Goal: Task Accomplishment & Management: Use online tool/utility

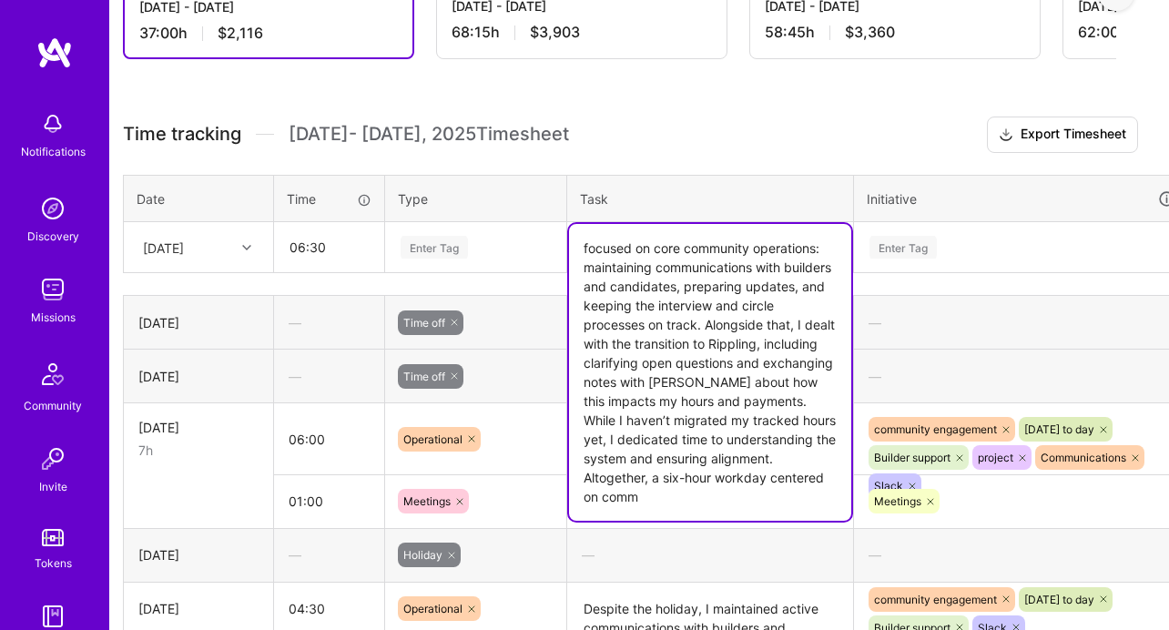
click at [472, 243] on div "Enter Tag" at bounding box center [476, 247] width 154 height 23
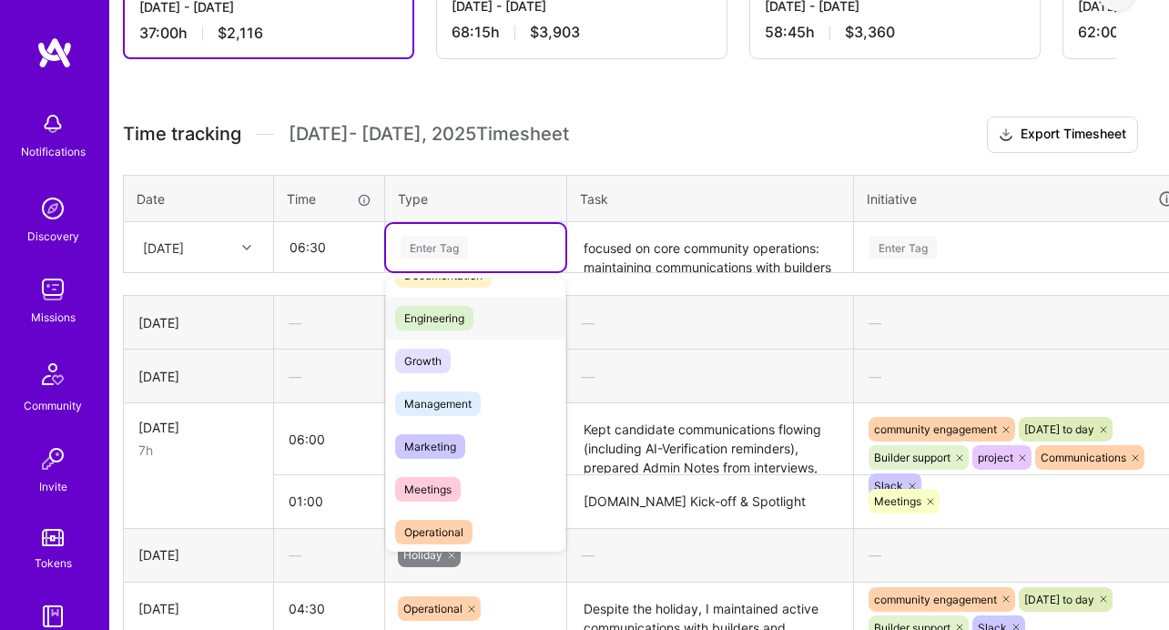
scroll to position [134, 0]
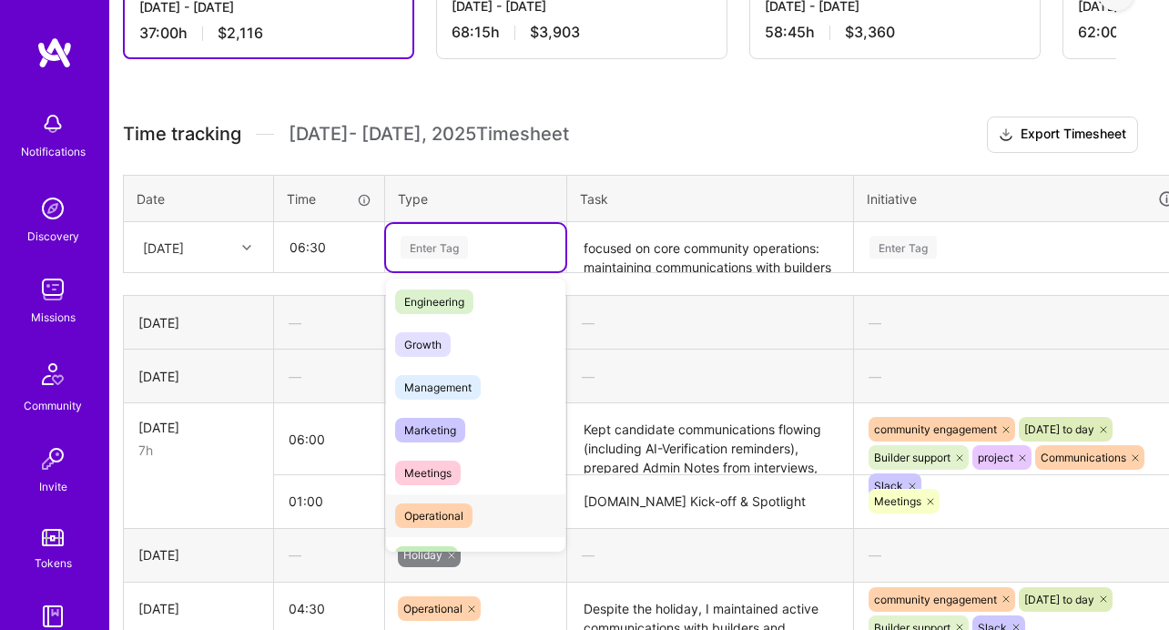
click at [441, 515] on span "Operational" at bounding box center [433, 516] width 77 height 25
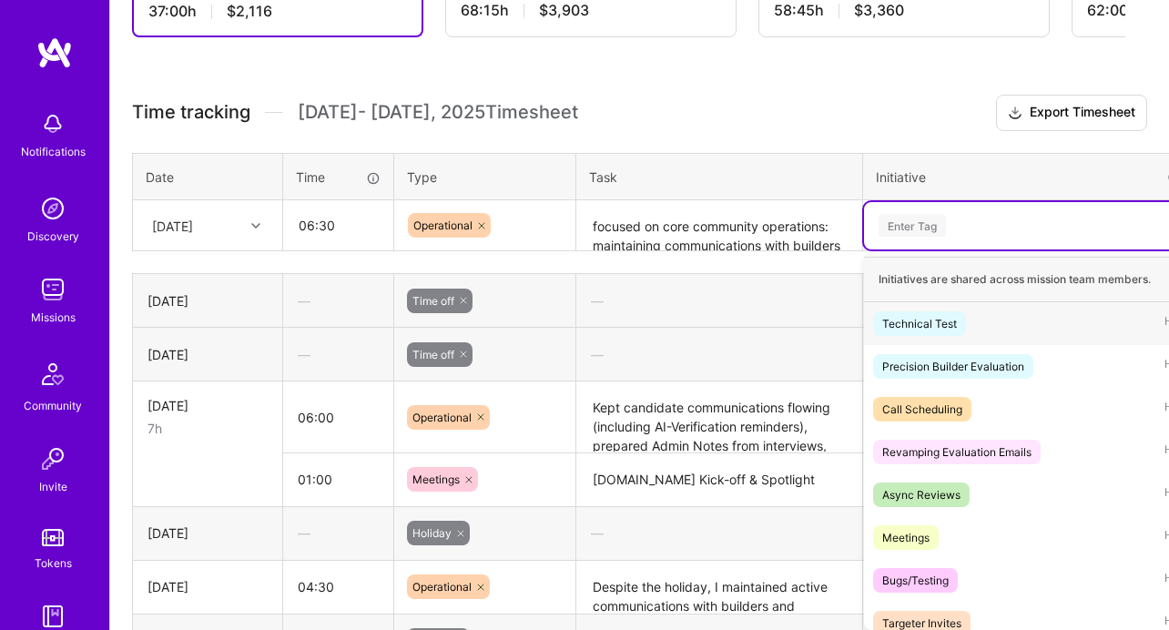
click at [981, 244] on div "Enter Tag" at bounding box center [1030, 225] width 333 height 47
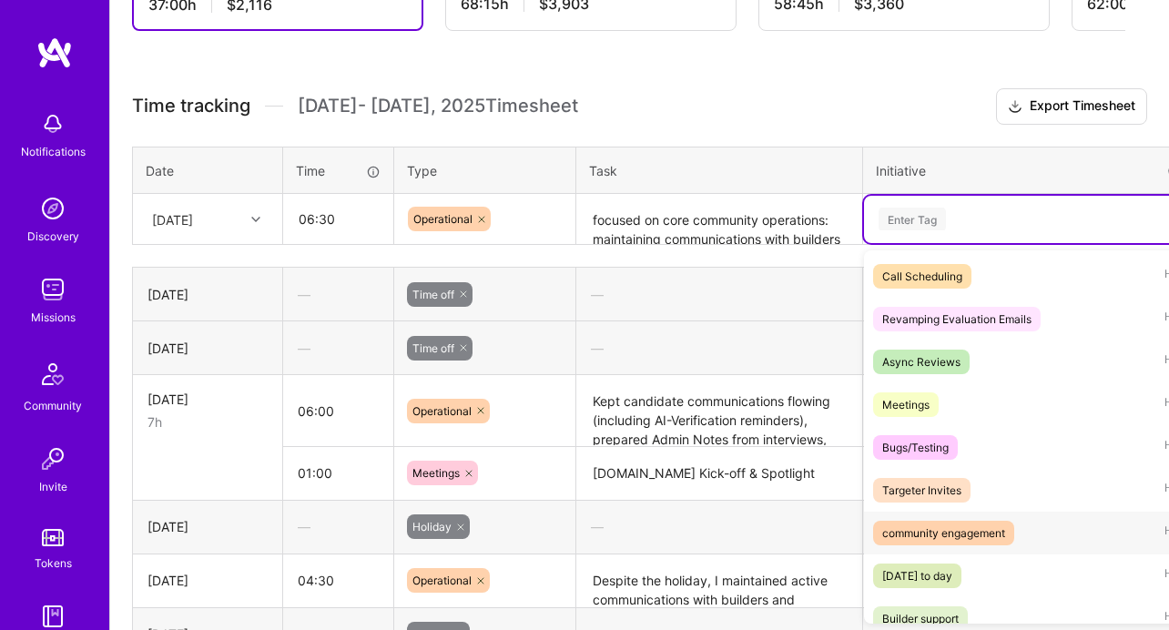
scroll to position [147, 0]
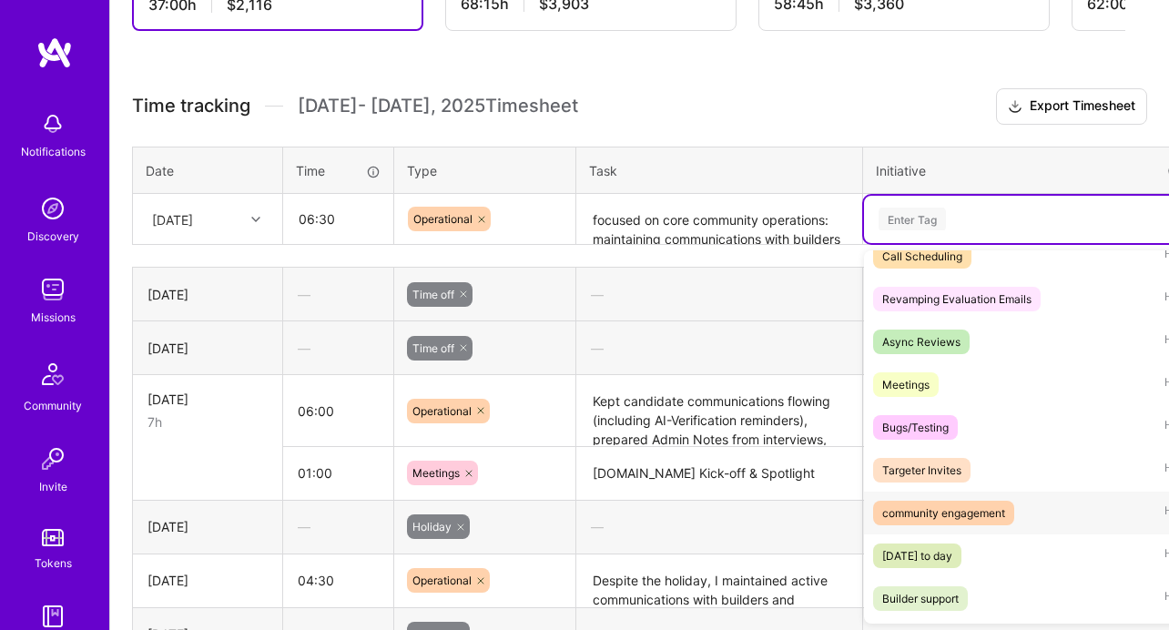
click at [938, 514] on div "community engagement" at bounding box center [943, 513] width 123 height 19
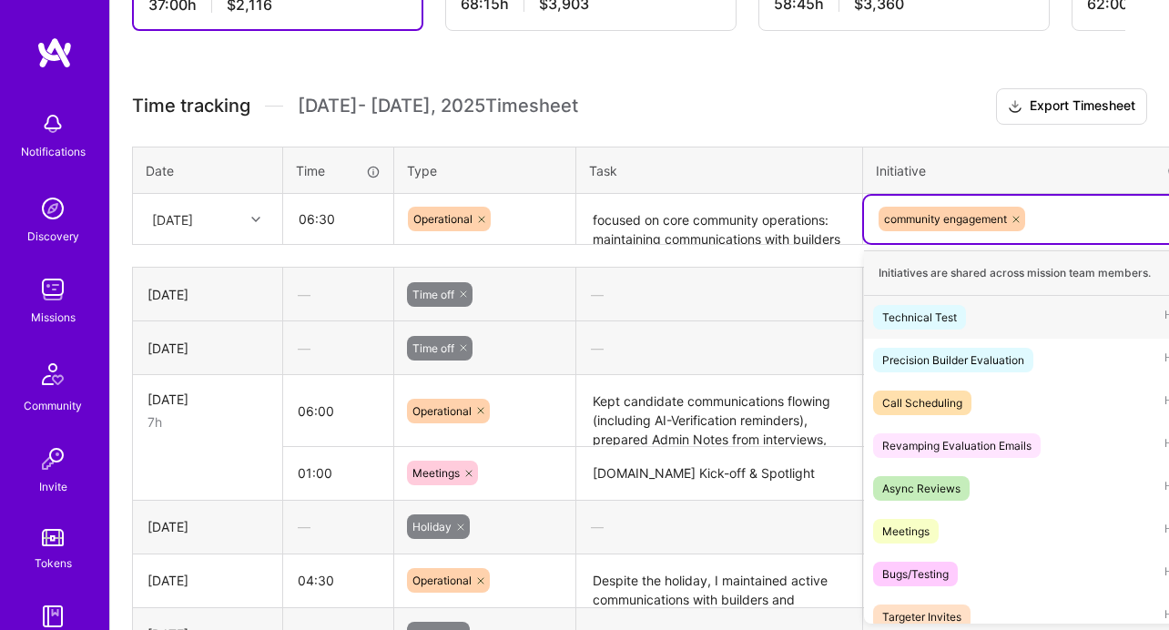
click at [1098, 213] on div "community engagement" at bounding box center [1031, 219] width 308 height 28
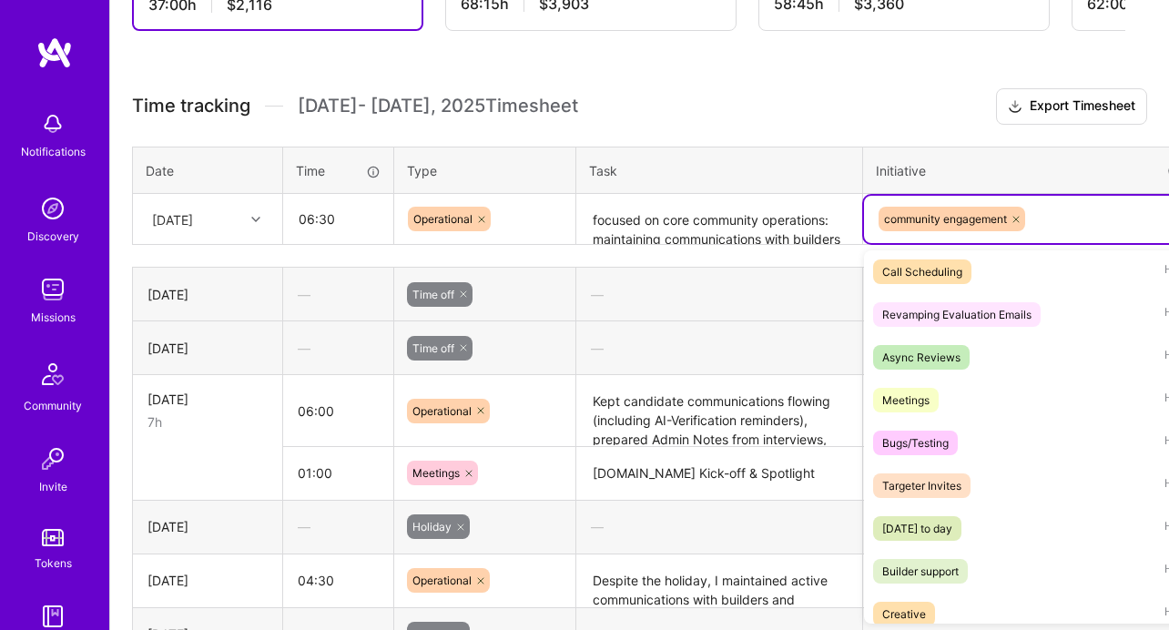
scroll to position [173, 0]
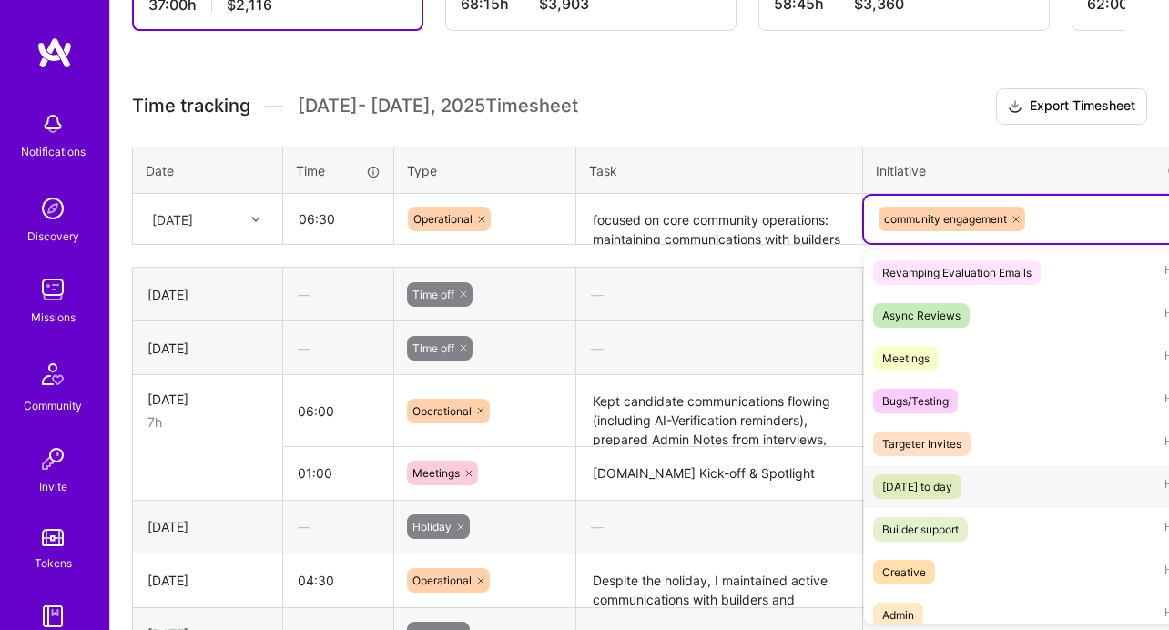
click at [953, 484] on div "[DATE] to day" at bounding box center [917, 486] width 70 height 19
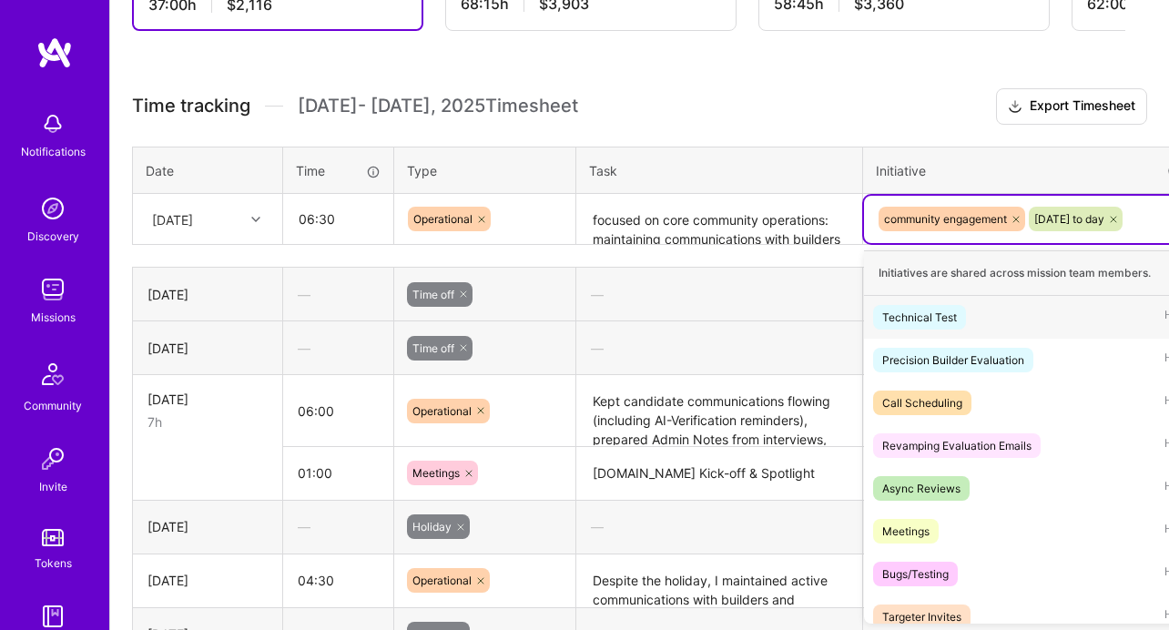
click at [1097, 239] on div "community engagement [DATE] to day" at bounding box center [1030, 219] width 333 height 47
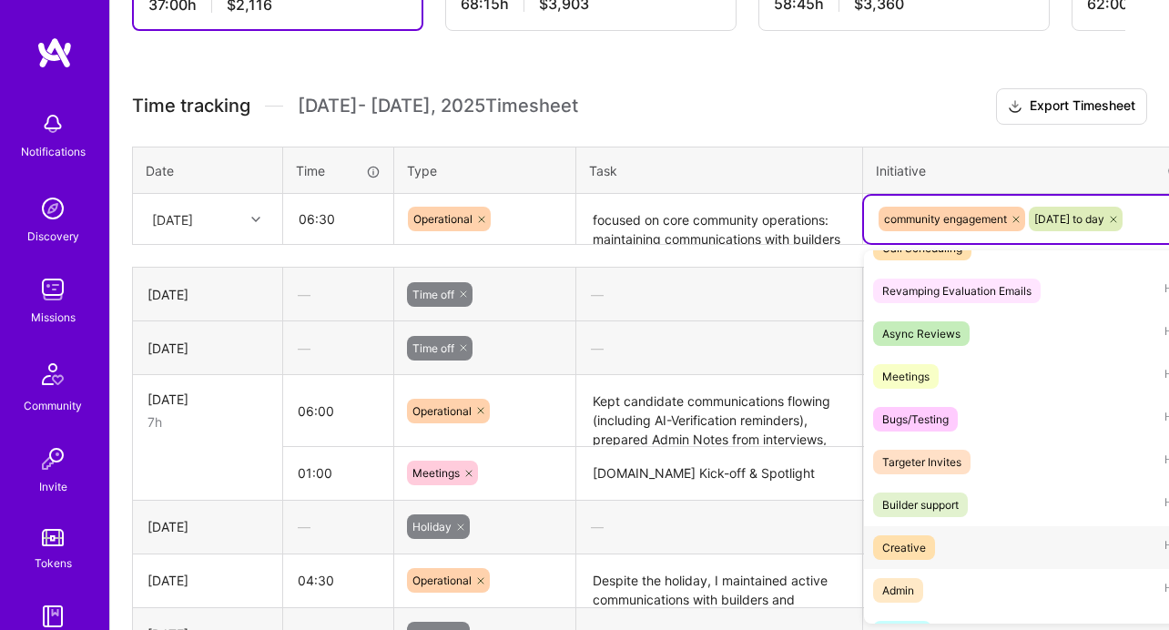
scroll to position [174, 0]
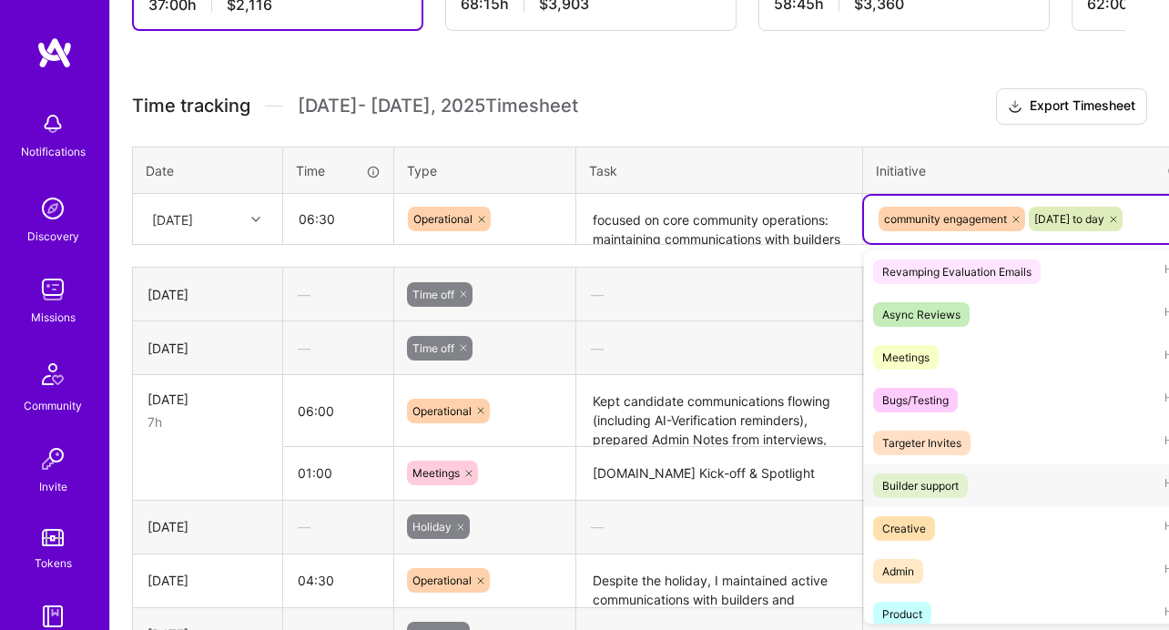
click at [940, 486] on div "Builder support" at bounding box center [920, 485] width 76 height 19
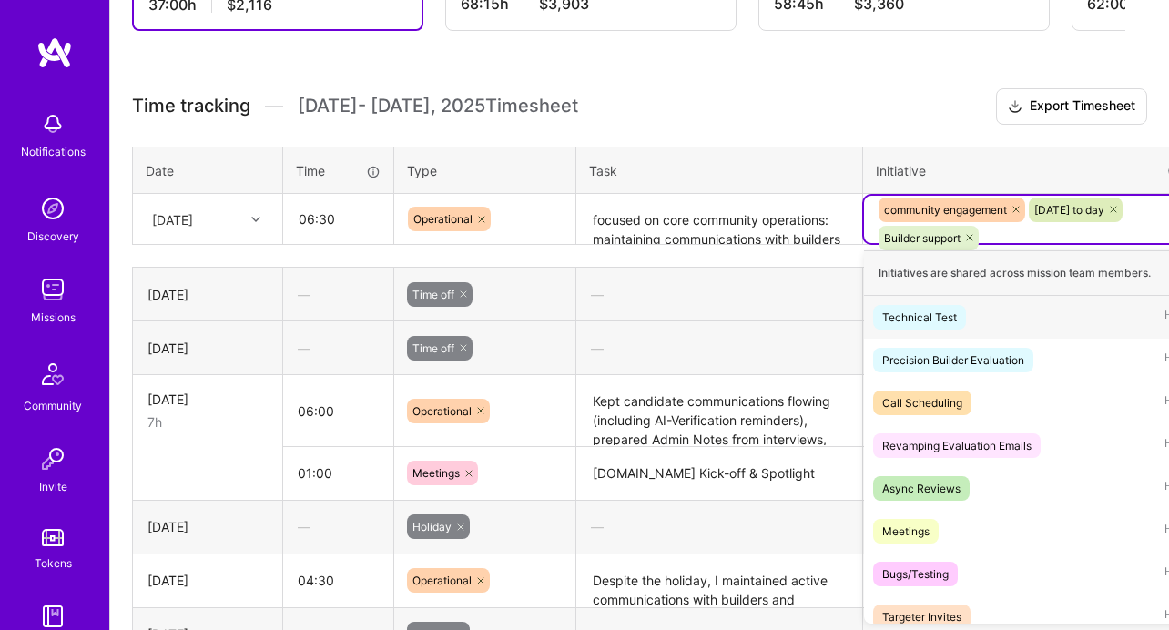
click at [1055, 225] on div "community engagement [DATE] to day Builder support" at bounding box center [1031, 224] width 308 height 56
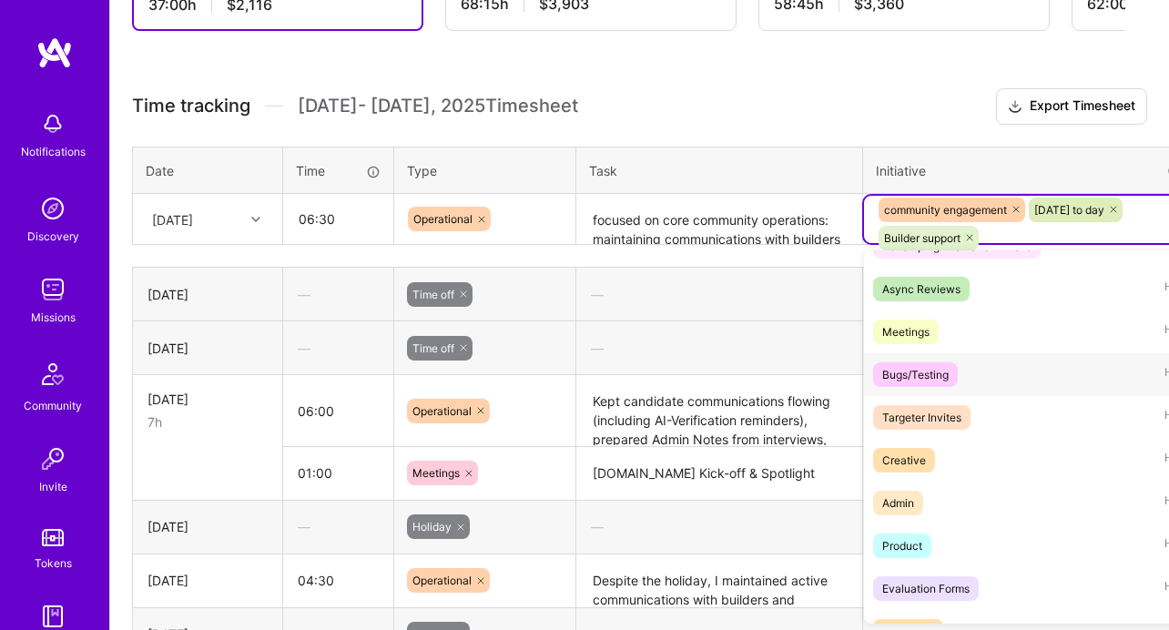
scroll to position [205, 0]
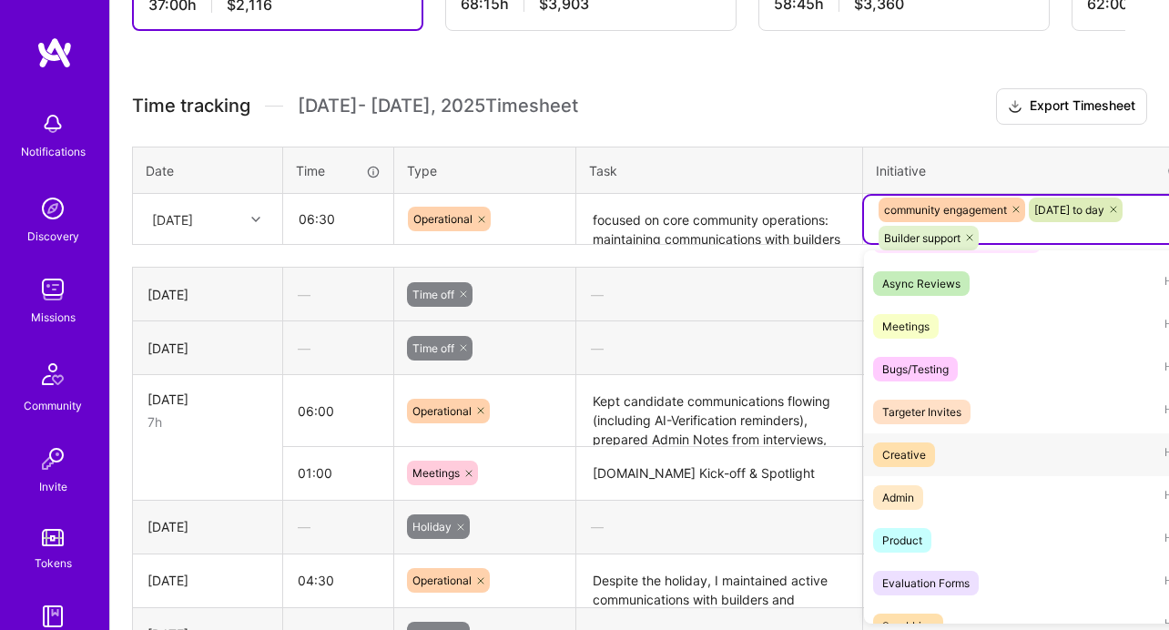
click at [917, 446] on div "Creative" at bounding box center [904, 454] width 44 height 19
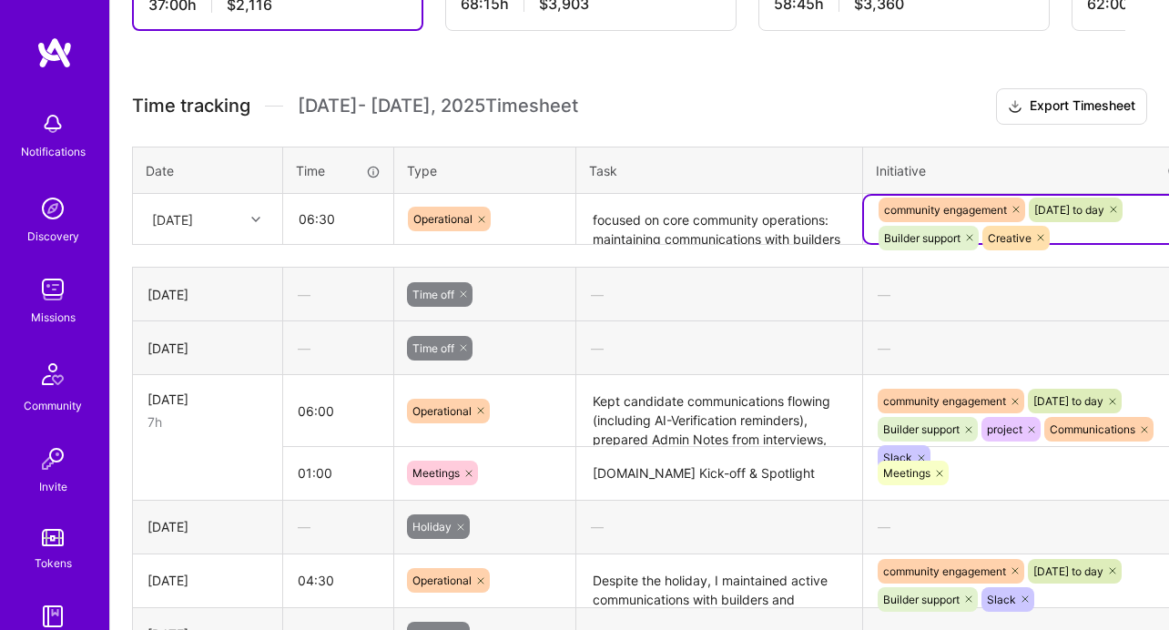
click at [1093, 232] on div "community engagement [DATE] to day Builder support Creative" at bounding box center [1031, 224] width 308 height 56
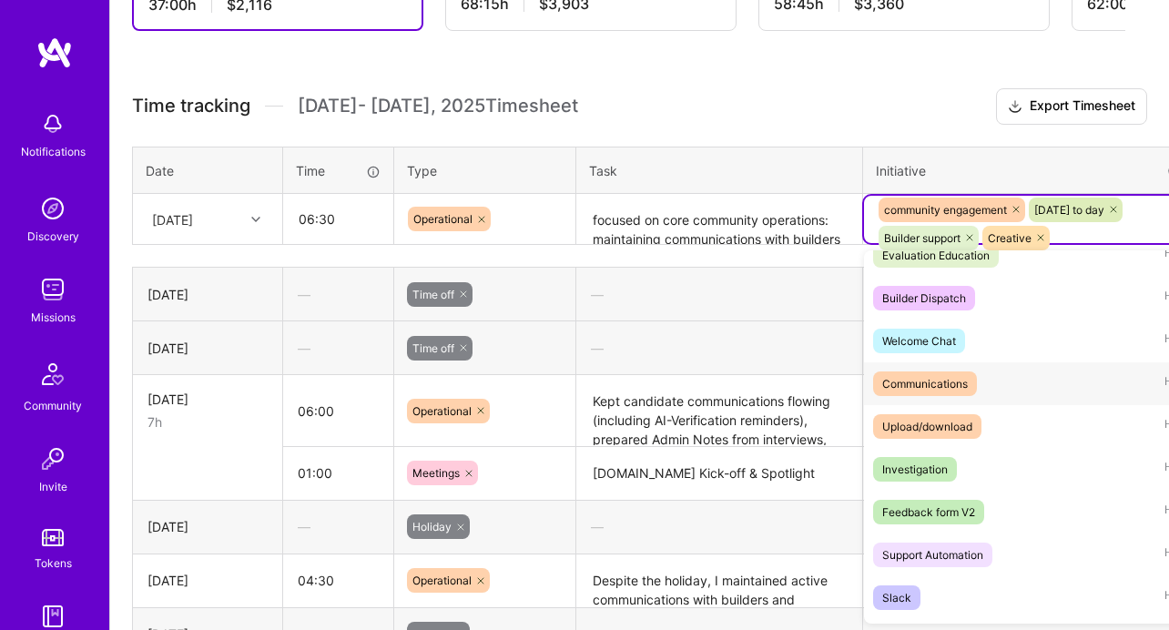
scroll to position [1315, 0]
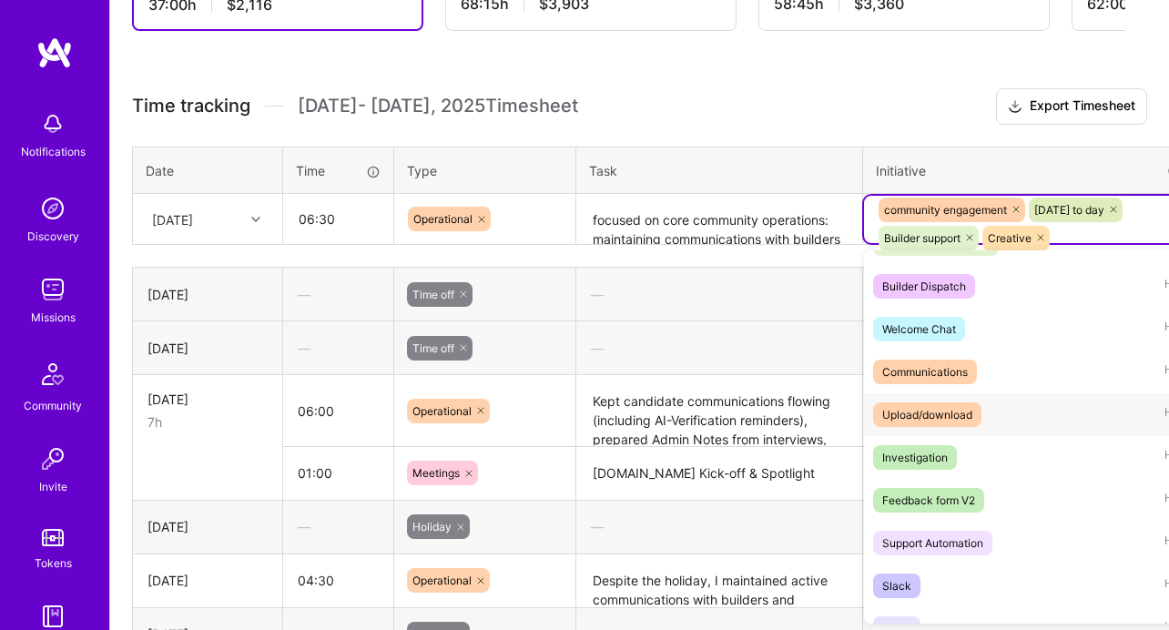
click at [933, 395] on div "Upload/download Hide" at bounding box center [1030, 414] width 333 height 43
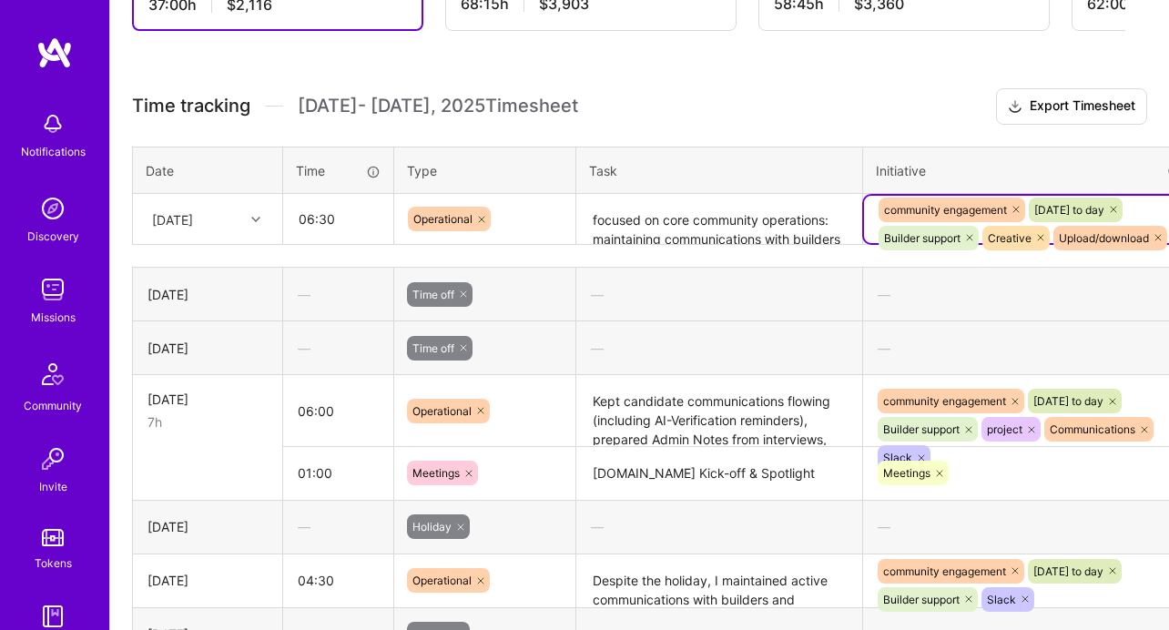
click at [1164, 235] on icon at bounding box center [1158, 237] width 11 height 11
click at [1125, 232] on div "community engagement [DATE] to day Builder support Creative" at bounding box center [1031, 224] width 308 height 56
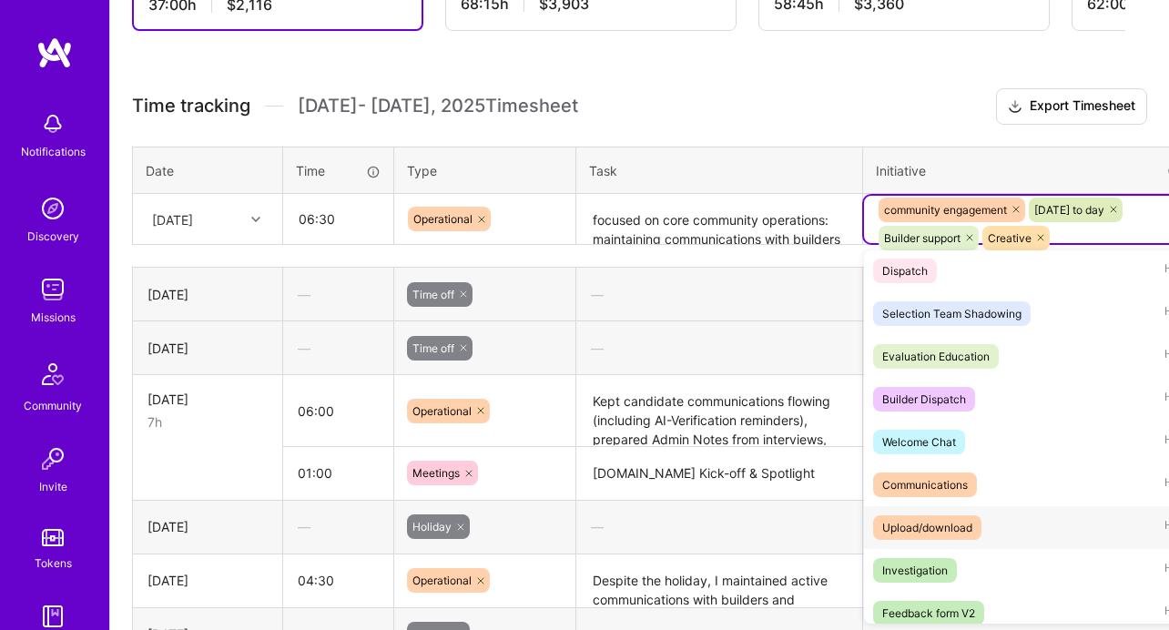
scroll to position [1205, 0]
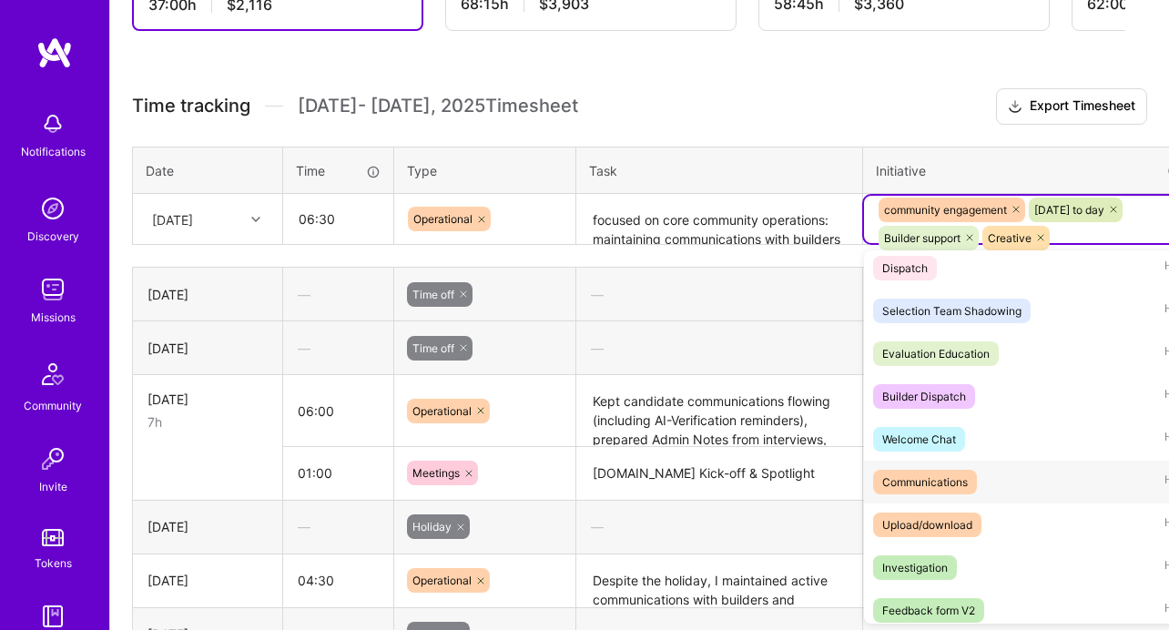
click at [939, 479] on div "Communications" at bounding box center [925, 482] width 86 height 19
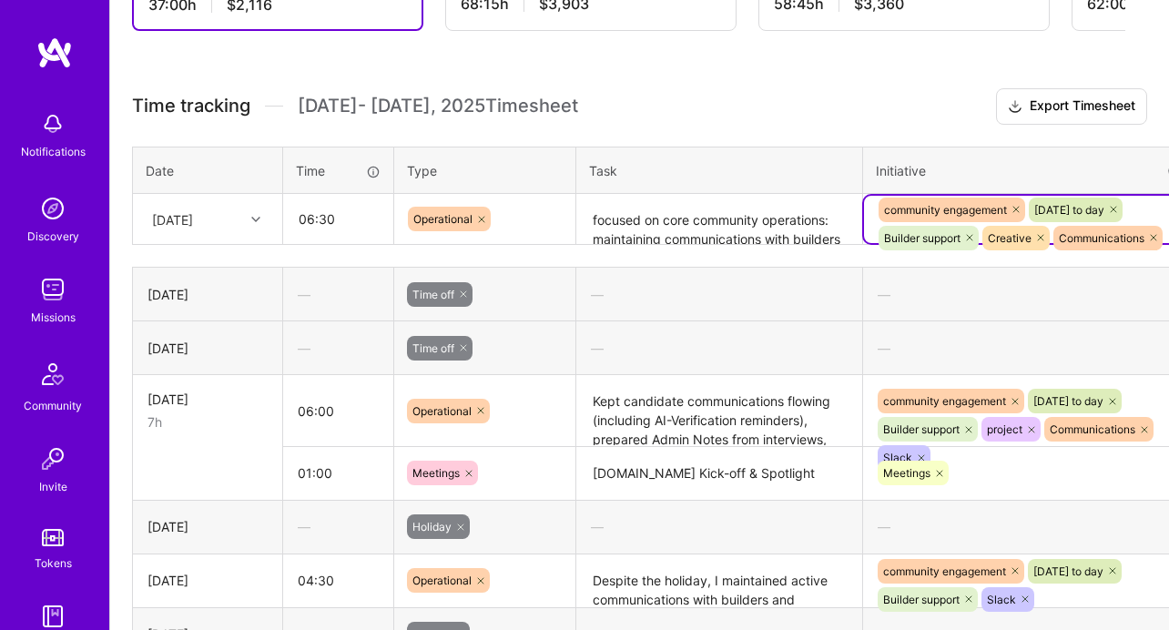
scroll to position [530, 13]
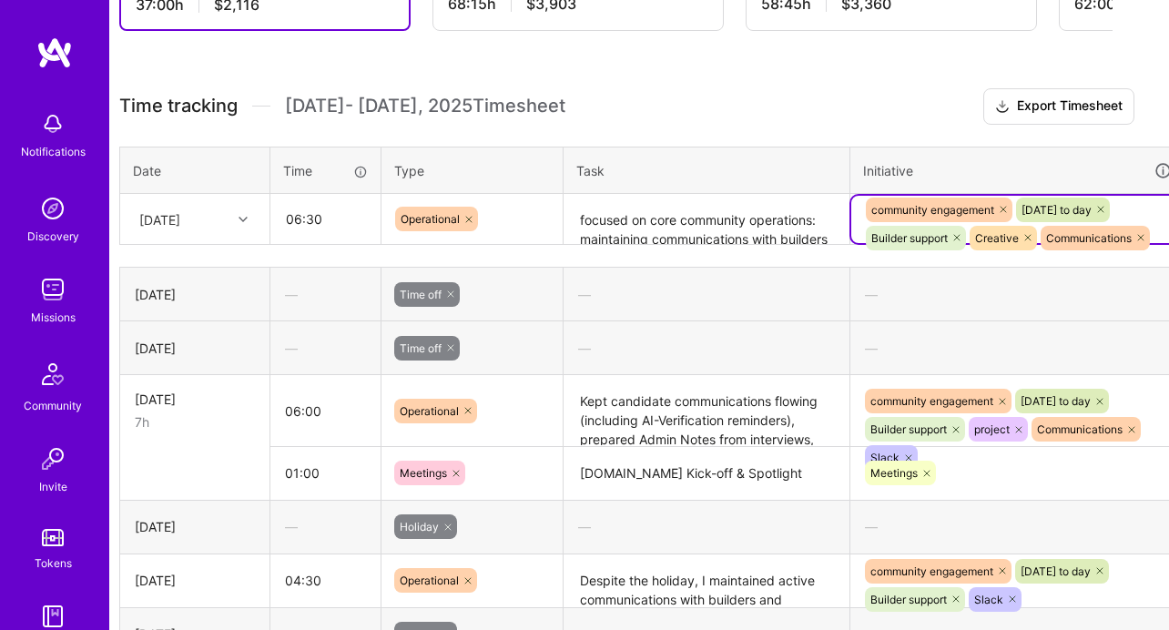
click at [1162, 224] on div "community engagement [DATE] to day Builder support Creative Communications" at bounding box center [1018, 224] width 308 height 56
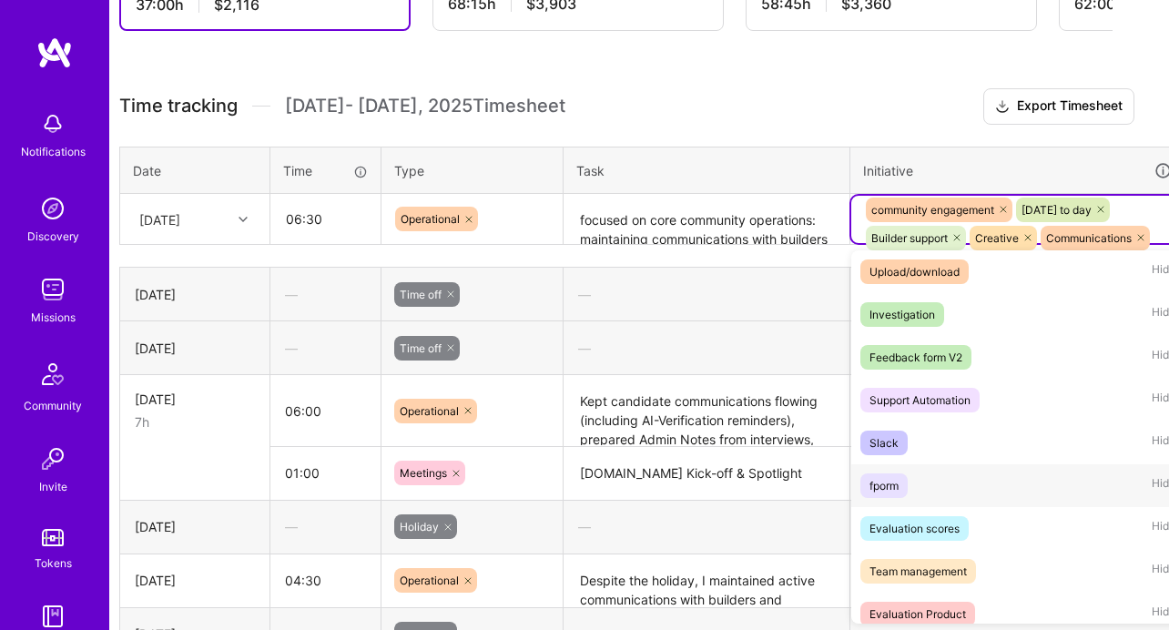
scroll to position [1417, 0]
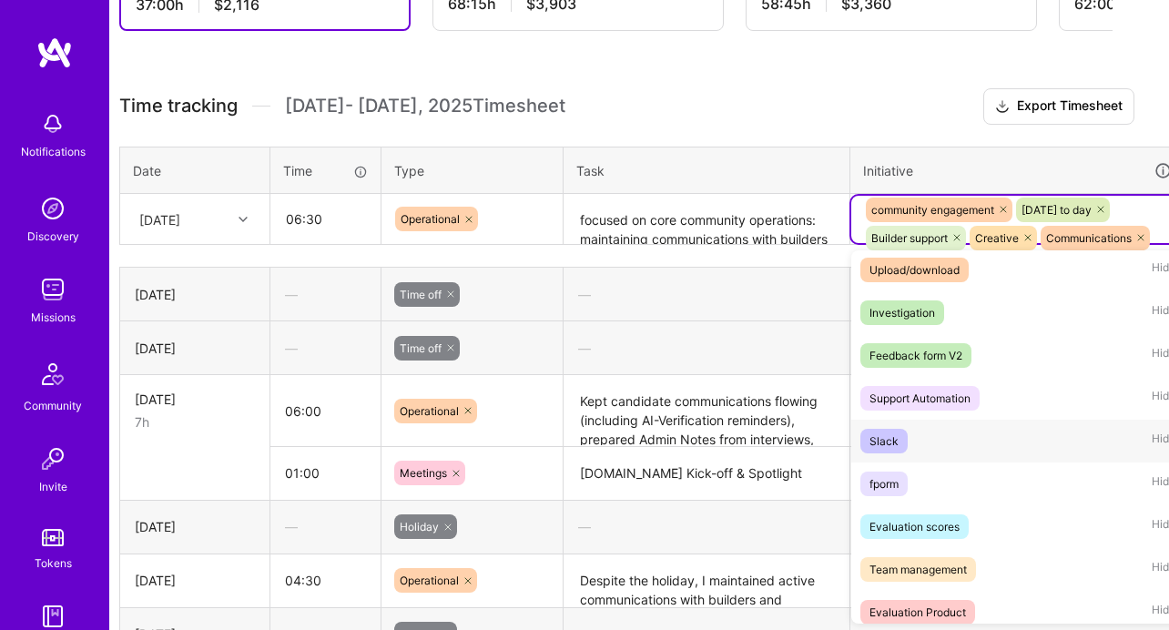
click at [921, 434] on div "Slack Hide" at bounding box center [1017, 441] width 333 height 43
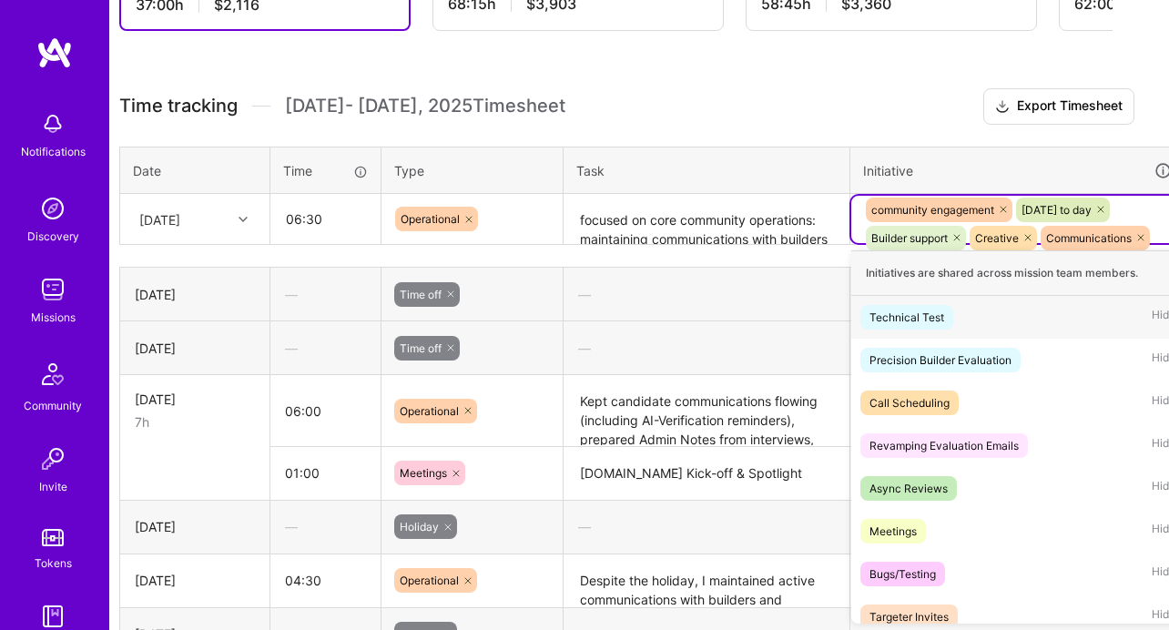
click at [1166, 220] on div "community engagement [DATE] to day Builder support Creative Communications [GEO…" at bounding box center [1018, 238] width 308 height 85
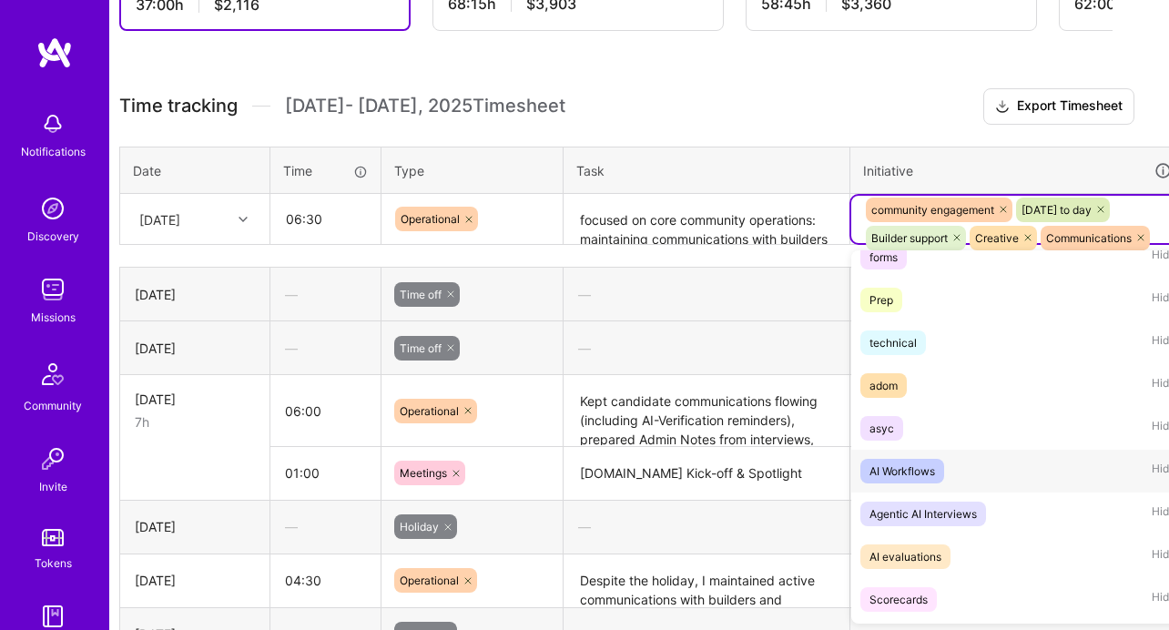
scroll to position [2112, 0]
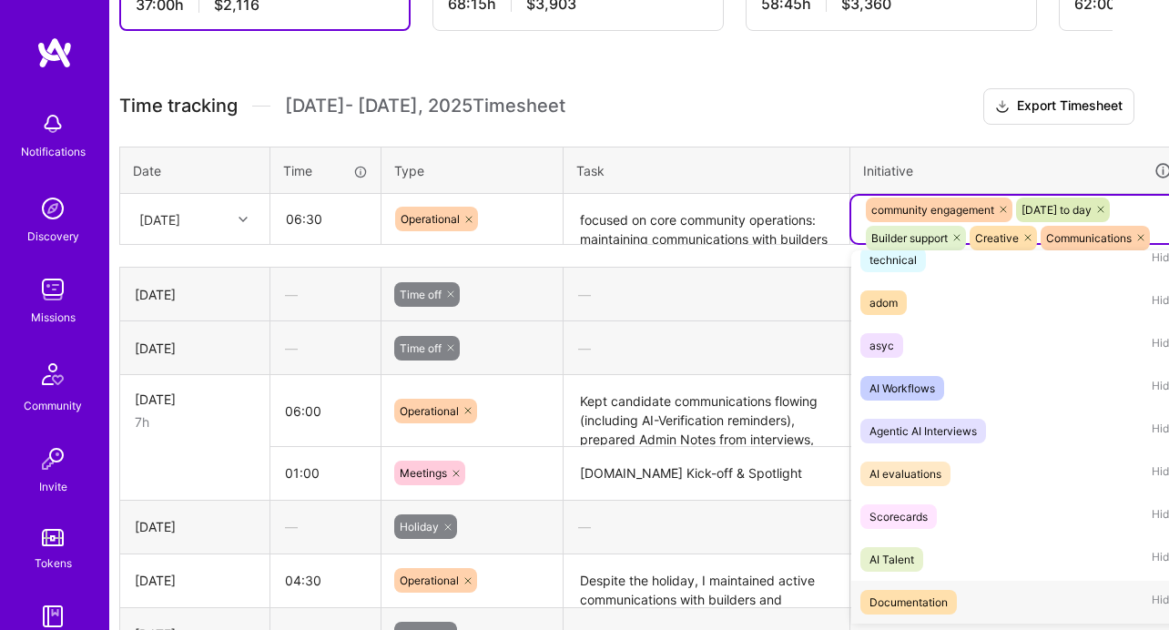
click at [935, 593] on div "Documentation" at bounding box center [909, 602] width 78 height 19
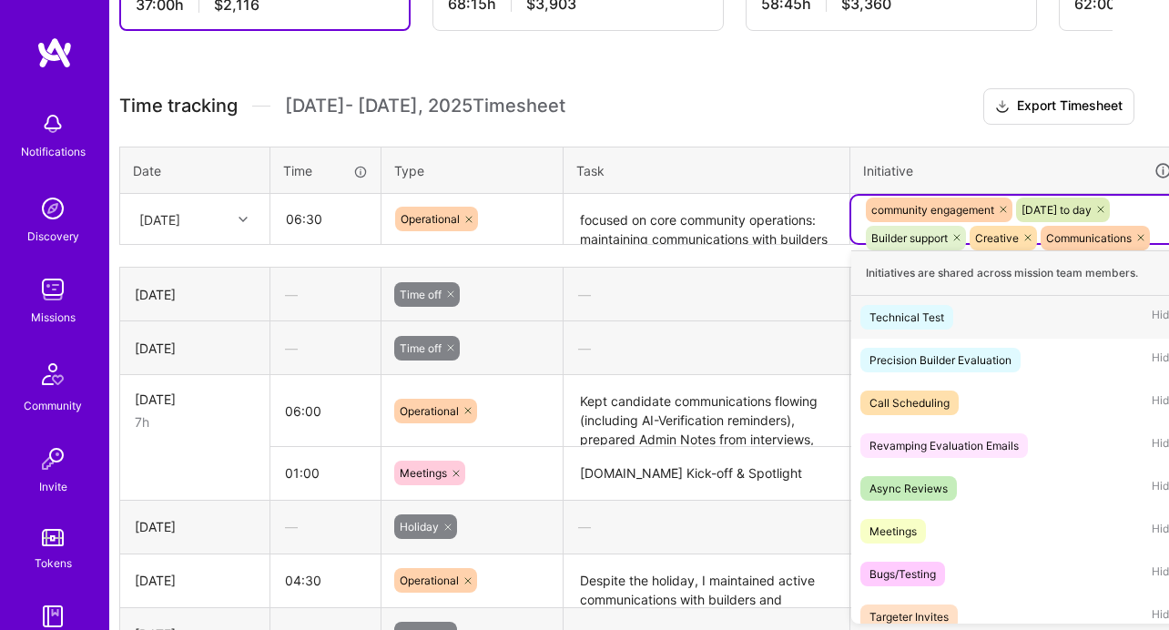
click at [1163, 222] on div "community engagement [DATE] to day Builder support Creative Communications [GEO…" at bounding box center [1018, 238] width 308 height 85
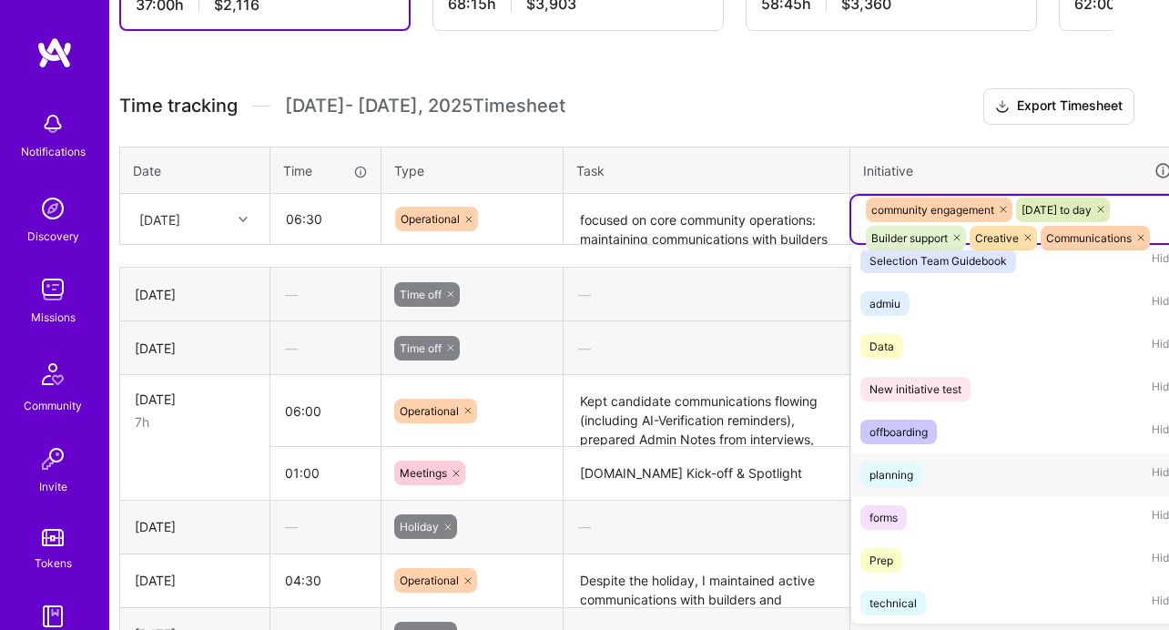
scroll to position [1770, 0]
click at [894, 473] on div "planning" at bounding box center [892, 473] width 44 height 19
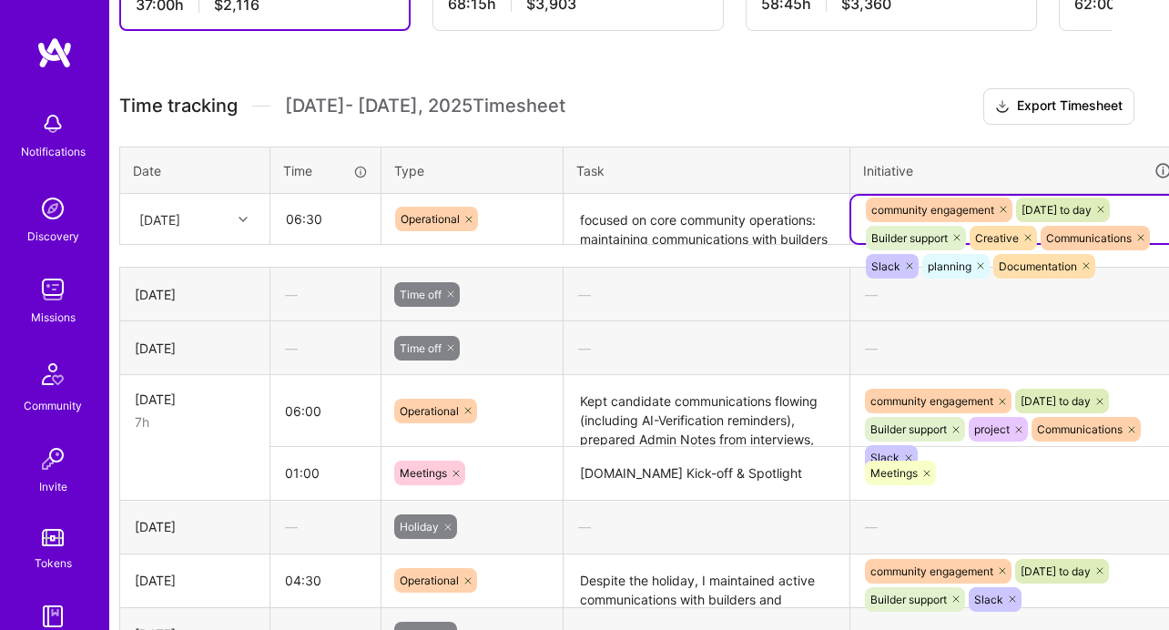
scroll to position [530, 91]
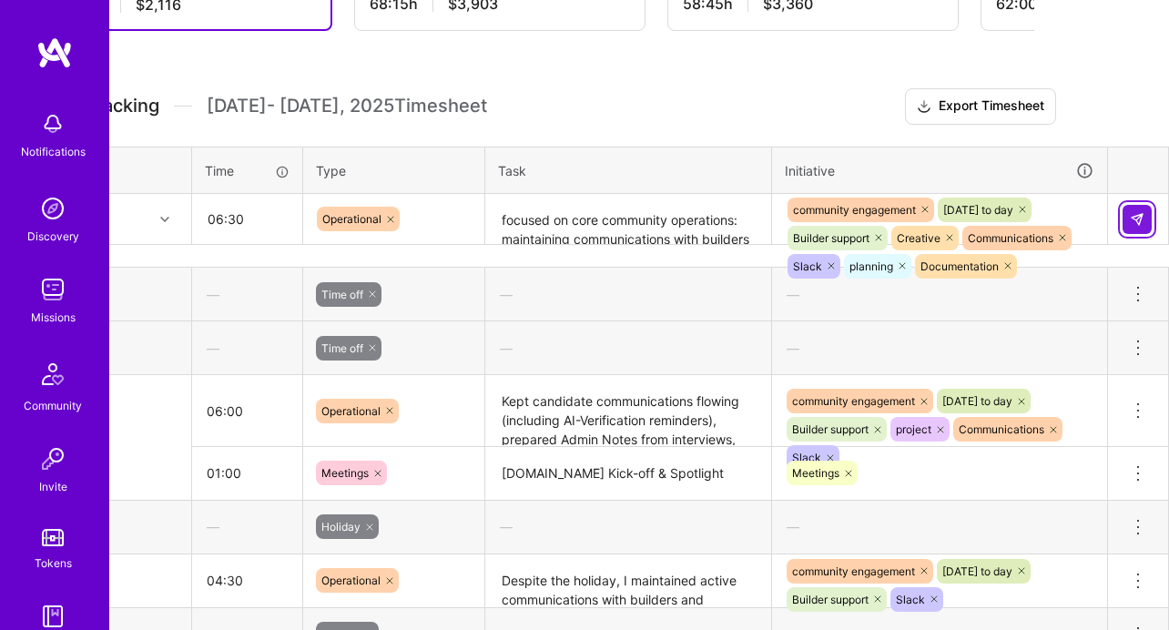
click at [1139, 219] on img at bounding box center [1137, 219] width 15 height 15
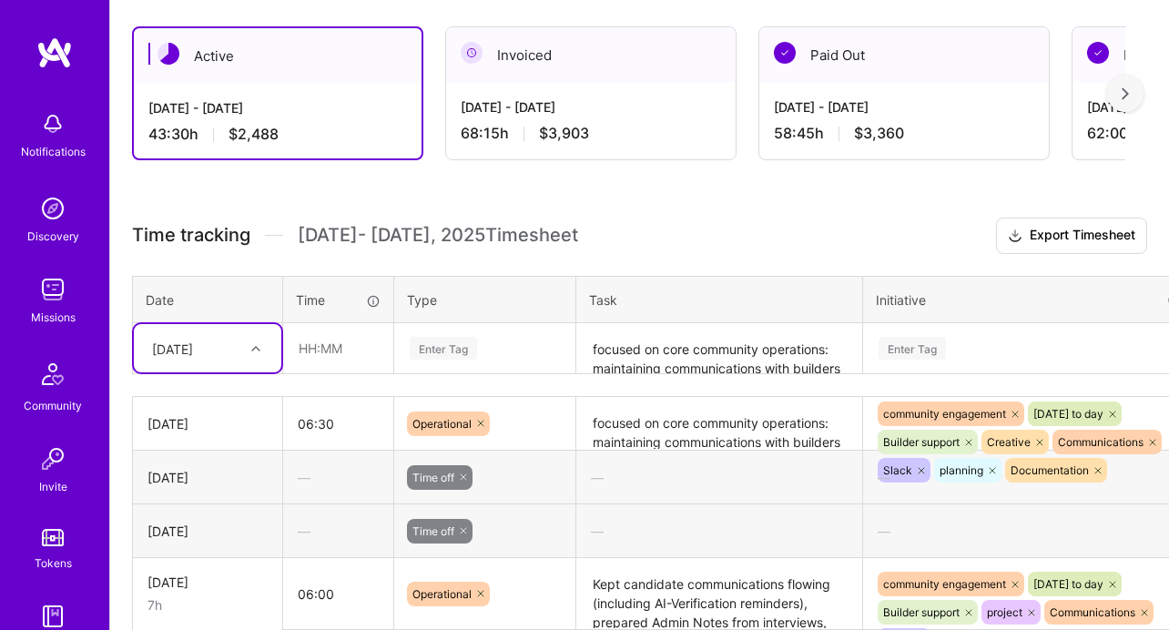
scroll to position [389, 0]
